Goal: Task Accomplishment & Management: Manage account settings

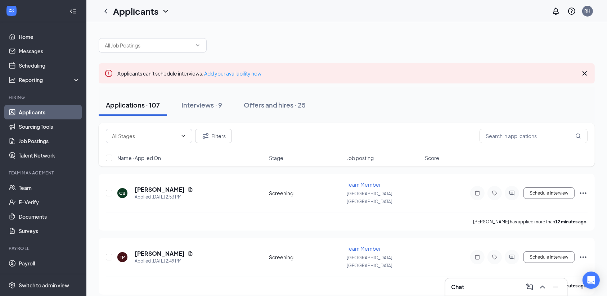
click at [35, 113] on link "Applicants" at bounding box center [50, 112] width 62 height 14
click at [204, 108] on div "Interviews · 9" at bounding box center [201, 104] width 41 height 9
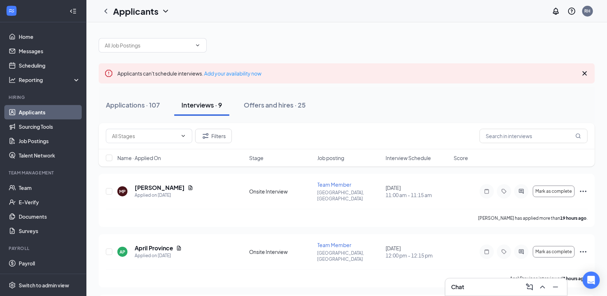
click at [204, 108] on div "Interviews · 9" at bounding box center [201, 104] width 41 height 9
click at [40, 114] on link "Applicants" at bounding box center [50, 112] width 62 height 14
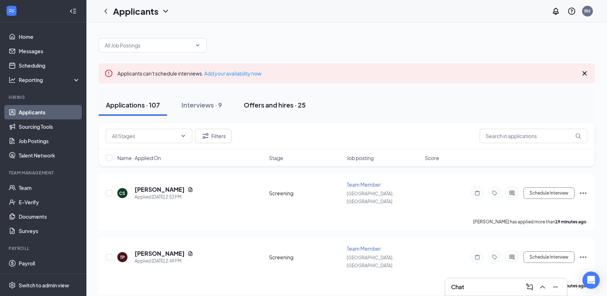
click at [265, 105] on div "Offers and hires · 25" at bounding box center [275, 104] width 62 height 9
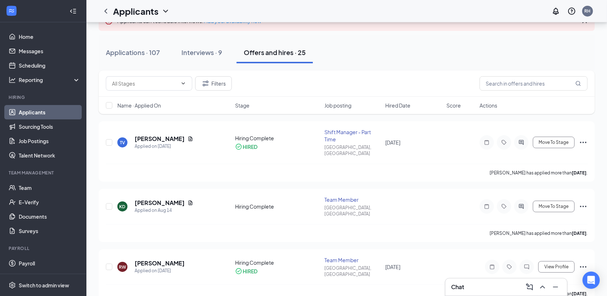
scroll to position [58, 0]
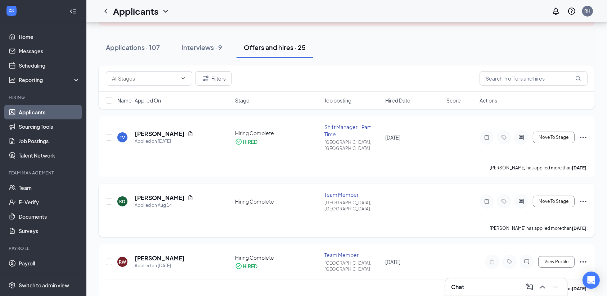
click at [582, 197] on icon "Ellipses" at bounding box center [582, 201] width 9 height 9
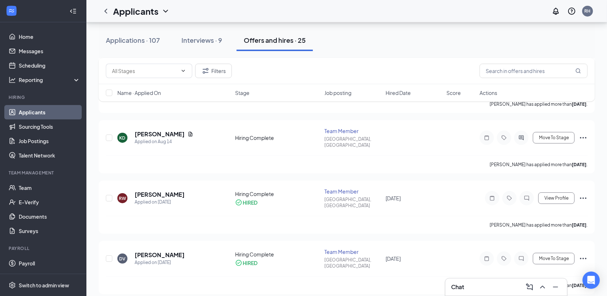
scroll to position [124, 0]
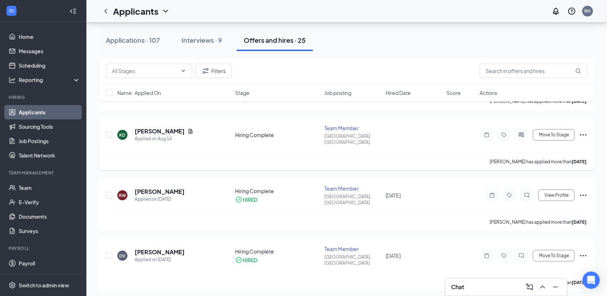
click at [581, 134] on icon "Ellipses" at bounding box center [583, 134] width 6 height 1
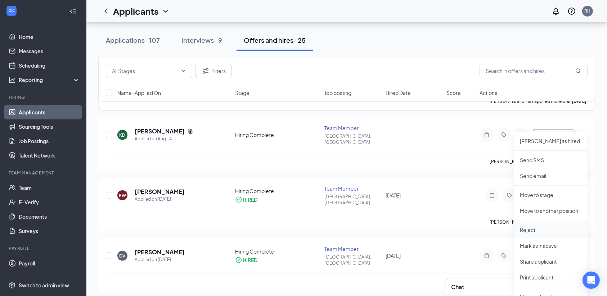
click at [533, 228] on p "Reject" at bounding box center [550, 229] width 62 height 7
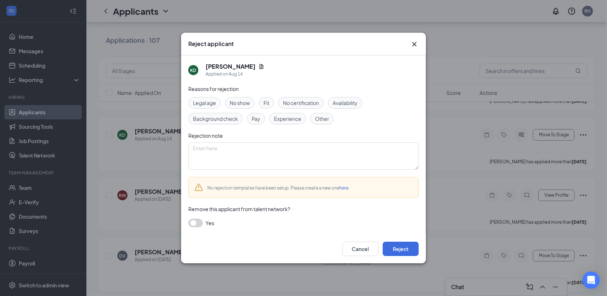
click at [247, 102] on span "No show" at bounding box center [240, 103] width 20 height 8
click at [200, 222] on button "button" at bounding box center [195, 223] width 14 height 9
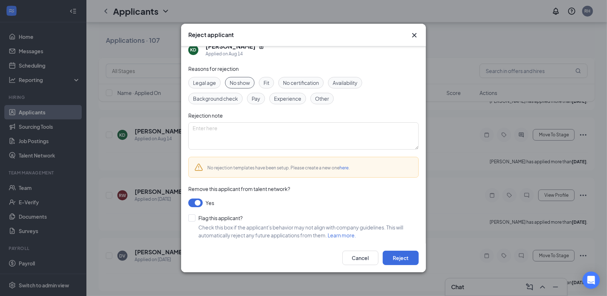
scroll to position [14, 0]
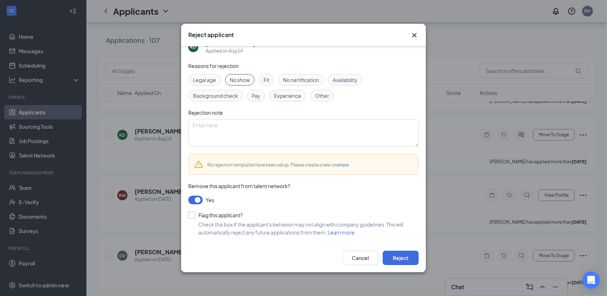
click at [191, 214] on input "Flag this applicant?" at bounding box center [215, 215] width 54 height 7
checkbox input "true"
click at [397, 258] on button "Reject" at bounding box center [400, 258] width 36 height 14
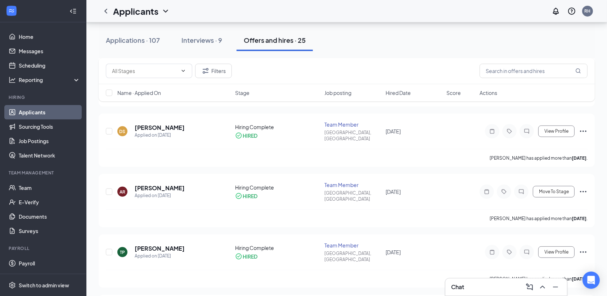
scroll to position [286, 0]
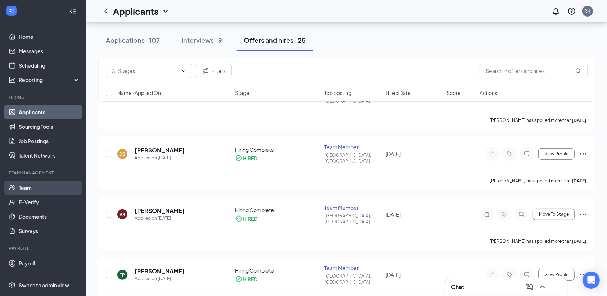
click at [22, 189] on link "Team" at bounding box center [50, 188] width 62 height 14
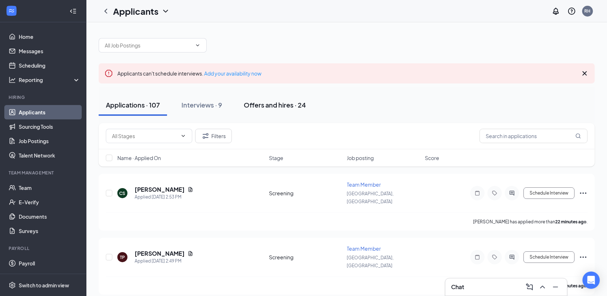
click at [276, 105] on div "Offers and hires · 24" at bounding box center [275, 104] width 62 height 9
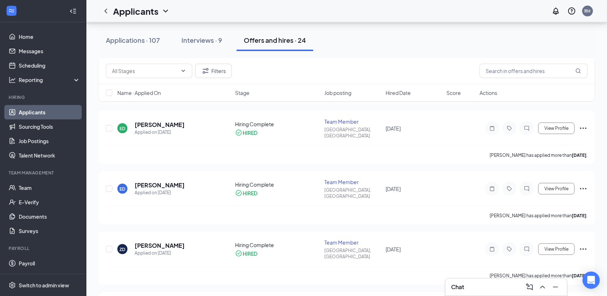
scroll to position [1213, 0]
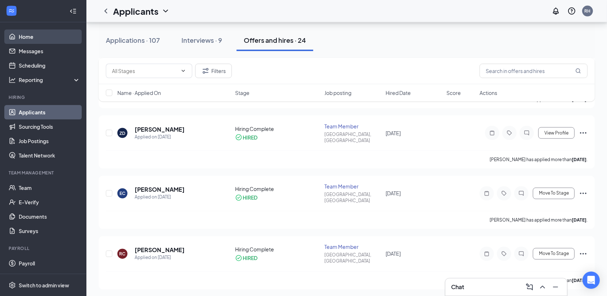
click at [29, 37] on link "Home" at bounding box center [50, 36] width 62 height 14
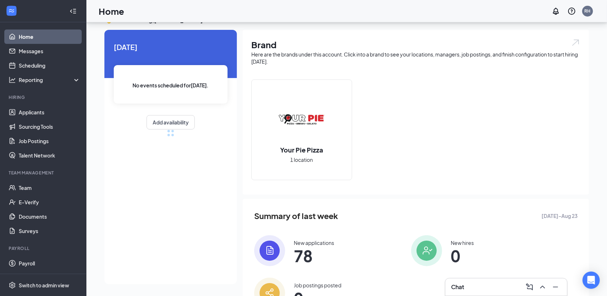
scroll to position [55, 0]
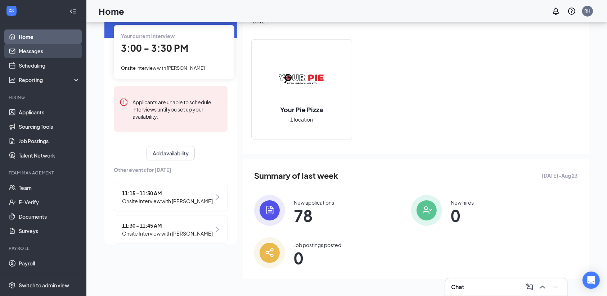
click at [32, 50] on link "Messages" at bounding box center [50, 51] width 62 height 14
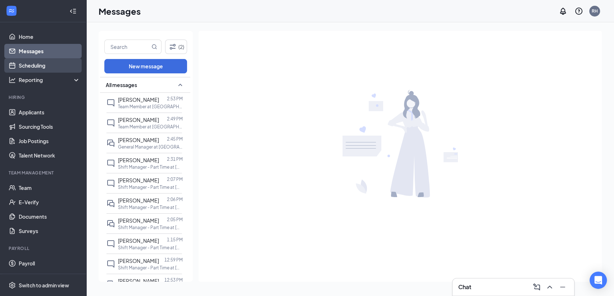
click at [32, 65] on link "Scheduling" at bounding box center [50, 65] width 62 height 14
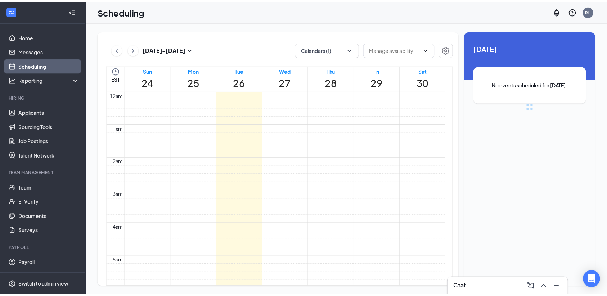
scroll to position [354, 0]
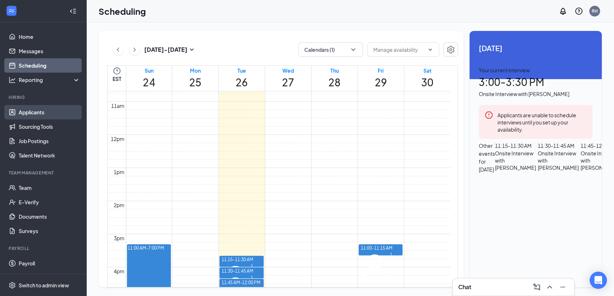
click at [42, 115] on link "Applicants" at bounding box center [50, 112] width 62 height 14
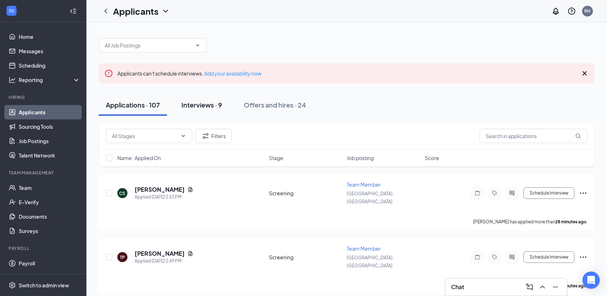
click at [207, 102] on div "Interviews · 9" at bounding box center [201, 104] width 41 height 9
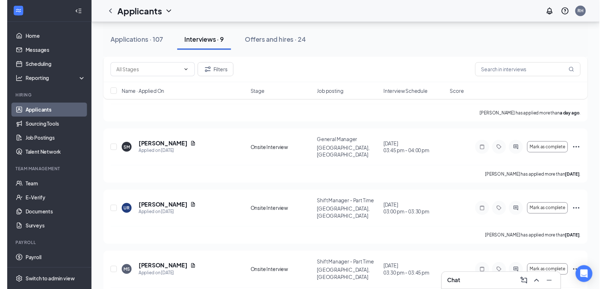
scroll to position [364, 0]
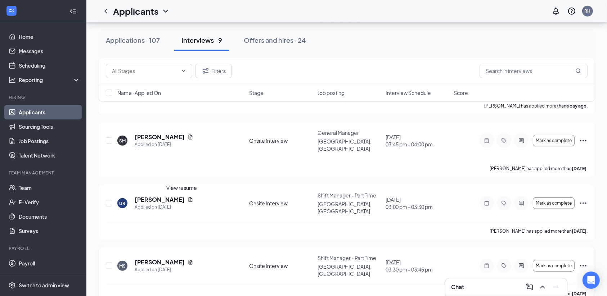
click at [189, 260] on icon "Document" at bounding box center [191, 262] width 4 height 5
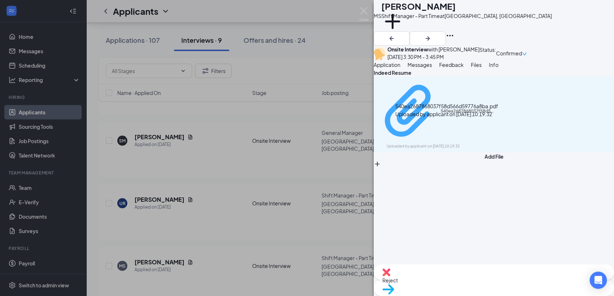
click at [412, 144] on div "Uploaded by applicant on [DATE] 10:19:32" at bounding box center [441, 147] width 108 height 6
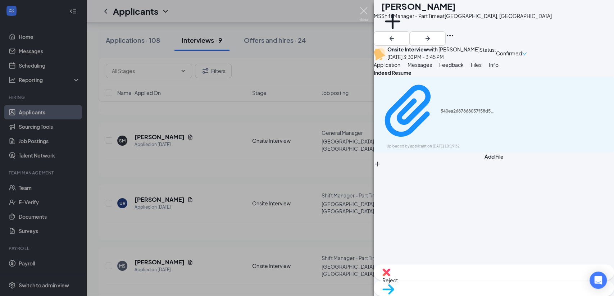
click at [363, 10] on img at bounding box center [363, 14] width 9 height 14
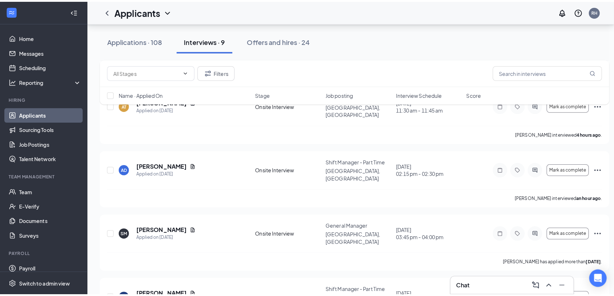
scroll to position [275, 0]
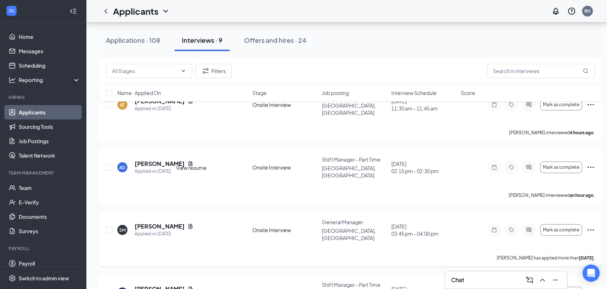
click at [192, 224] on icon "Document" at bounding box center [191, 226] width 4 height 5
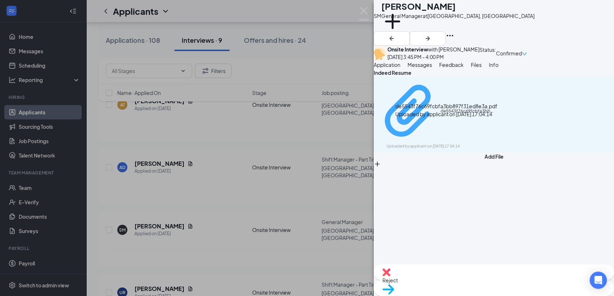
click at [444, 130] on div "de5543f76c69fcbfa3bb897f31ed8e3a.pdf Uploaded by applicant on [DATE] 17:04:14" at bounding box center [436, 114] width 117 height 69
